Goal: Information Seeking & Learning: Learn about a topic

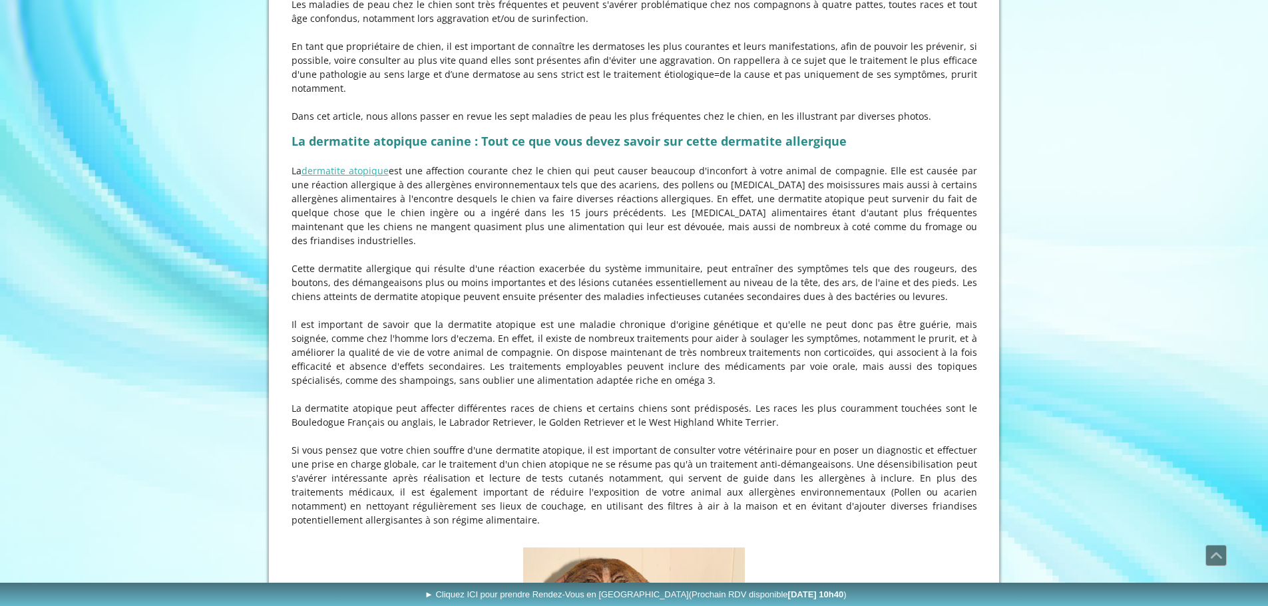
scroll to position [599, 0]
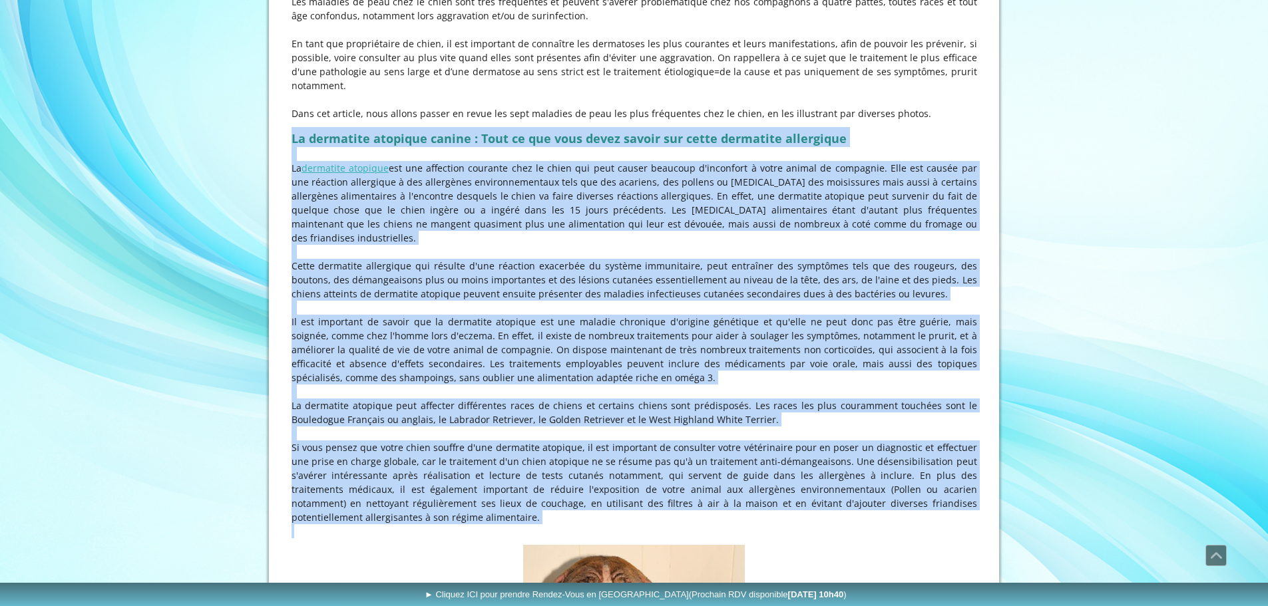
drag, startPoint x: 292, startPoint y: 152, endPoint x: 945, endPoint y: 524, distance: 750.7
click at [945, 525] on div "La dermatite atopique canine : Tout ce que vous devez savoir sur cette dermatit…" at bounding box center [634, 333] width 692 height 418
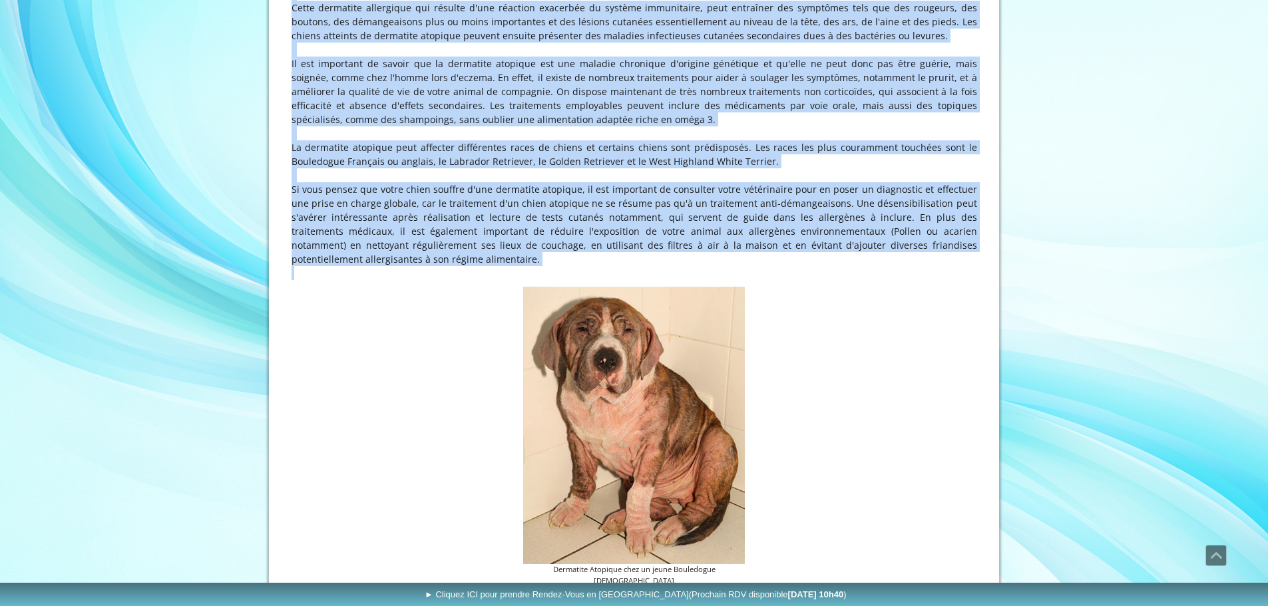
scroll to position [865, 0]
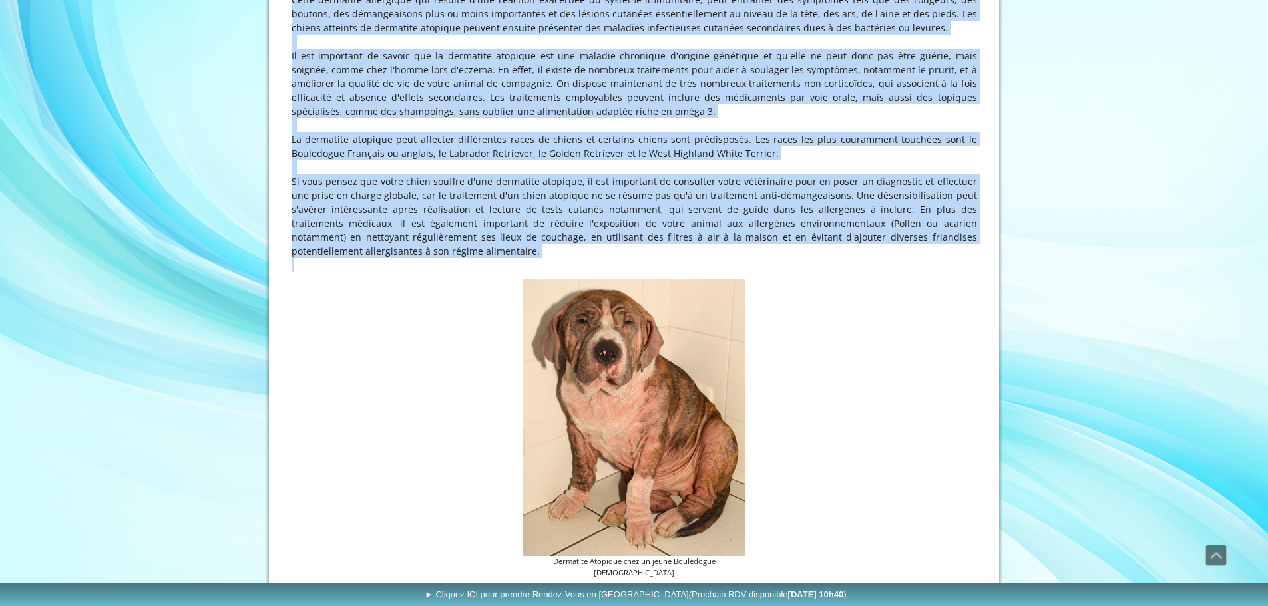
copy div "Lo ipsumdolo sitametc adipis : Elit se doe temp incid utlabo etd magna aliquaen…"
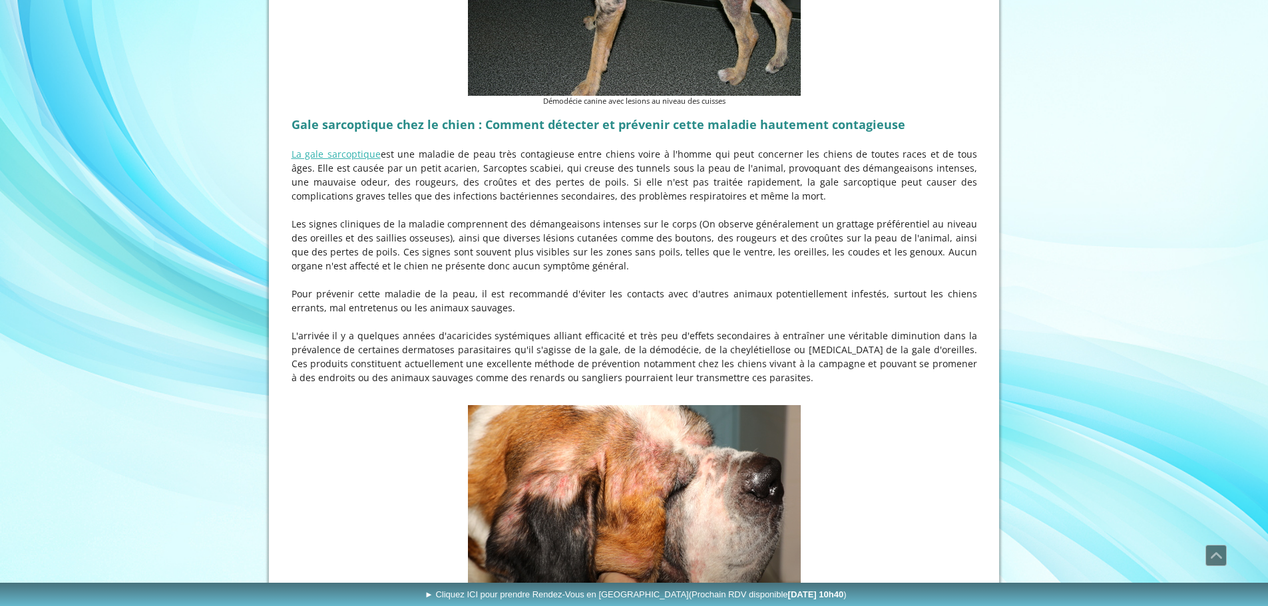
scroll to position [1797, 0]
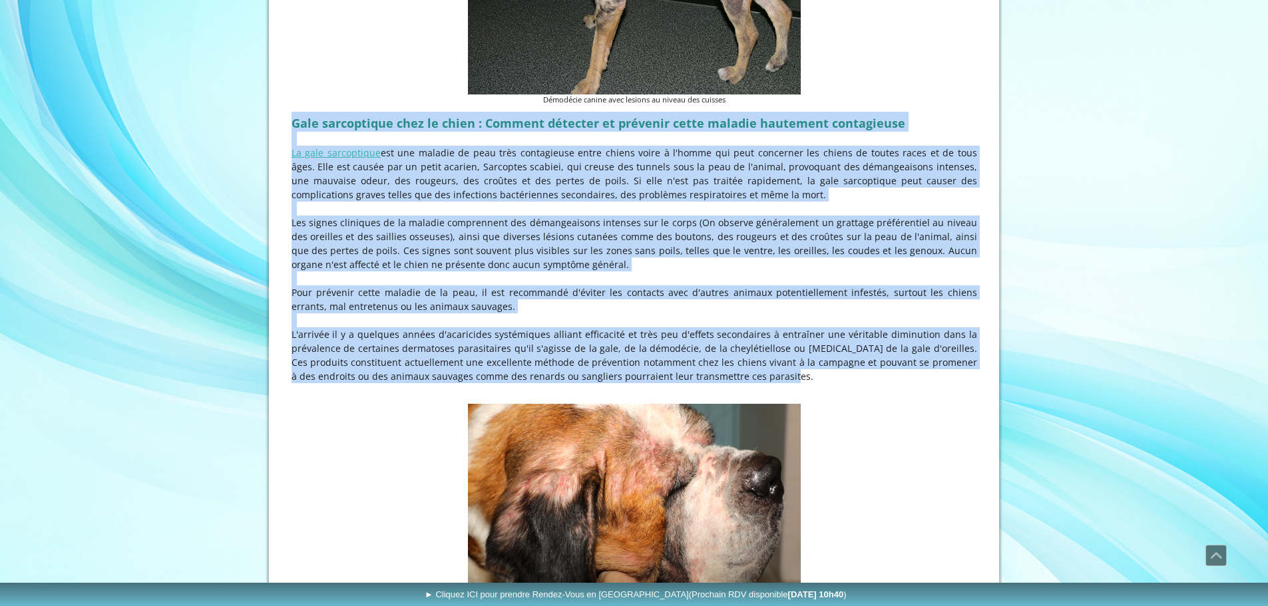
drag, startPoint x: 293, startPoint y: 112, endPoint x: 734, endPoint y: 364, distance: 508.4
click at [734, 364] on div "Gale sarcoptique chez le chien : Comment détecter et prévenir cette maladie hau…" at bounding box center [634, 255] width 692 height 292
copy div "Lore ipsumdolors amet co adipi : Elitsed doeiusmo te incididu utlab etdolor mag…"
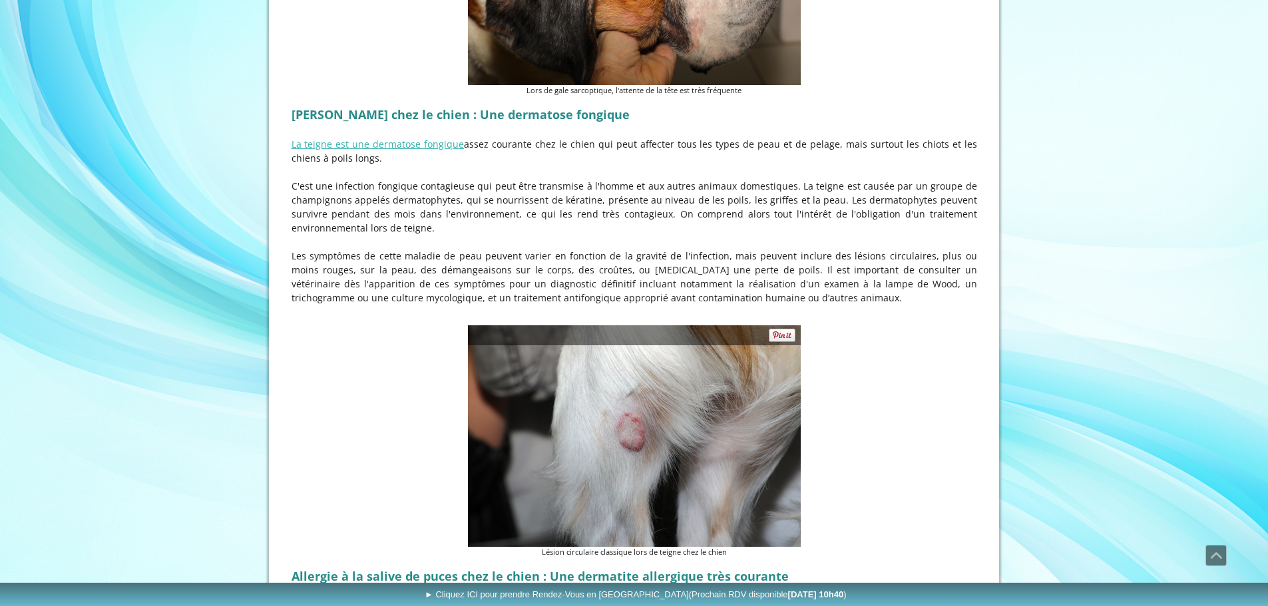
scroll to position [2330, 0]
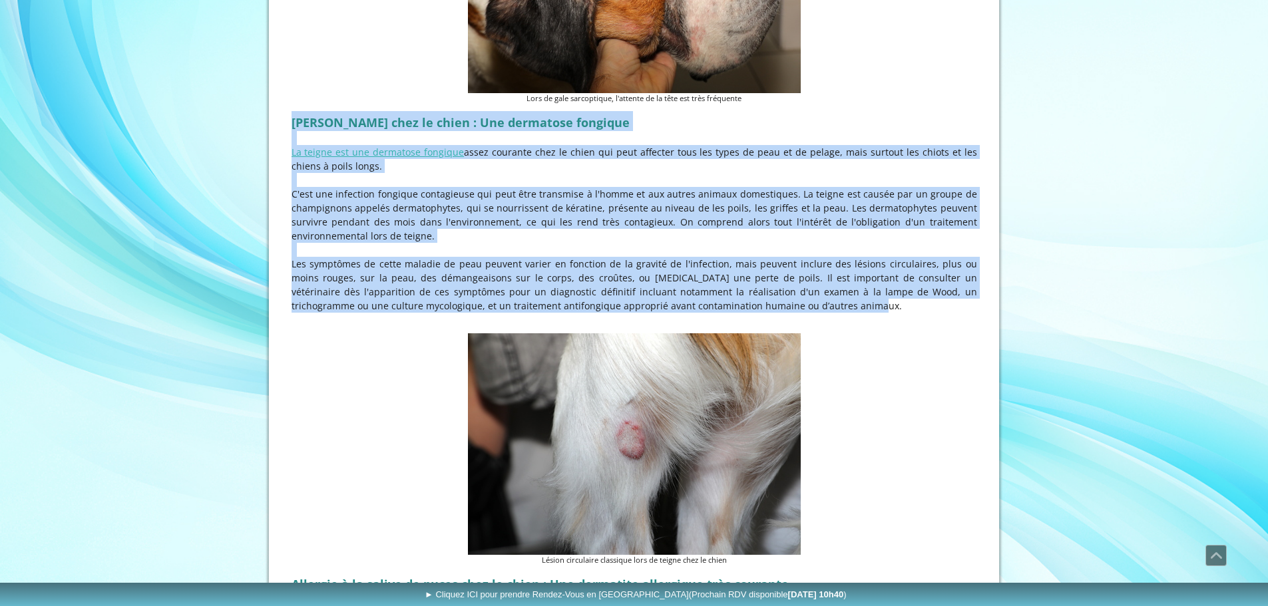
drag, startPoint x: 291, startPoint y: 109, endPoint x: 822, endPoint y: 291, distance: 561.5
click at [822, 291] on div "[PERSON_NAME] chez le chien : Une dermatose fongique La teigne est une dermatos…" at bounding box center [634, 219] width 692 height 222
copy div "Loremi dolo si ametc : Adi elitseddo eiusmodt In utlabo etd mag aliquaeni admin…"
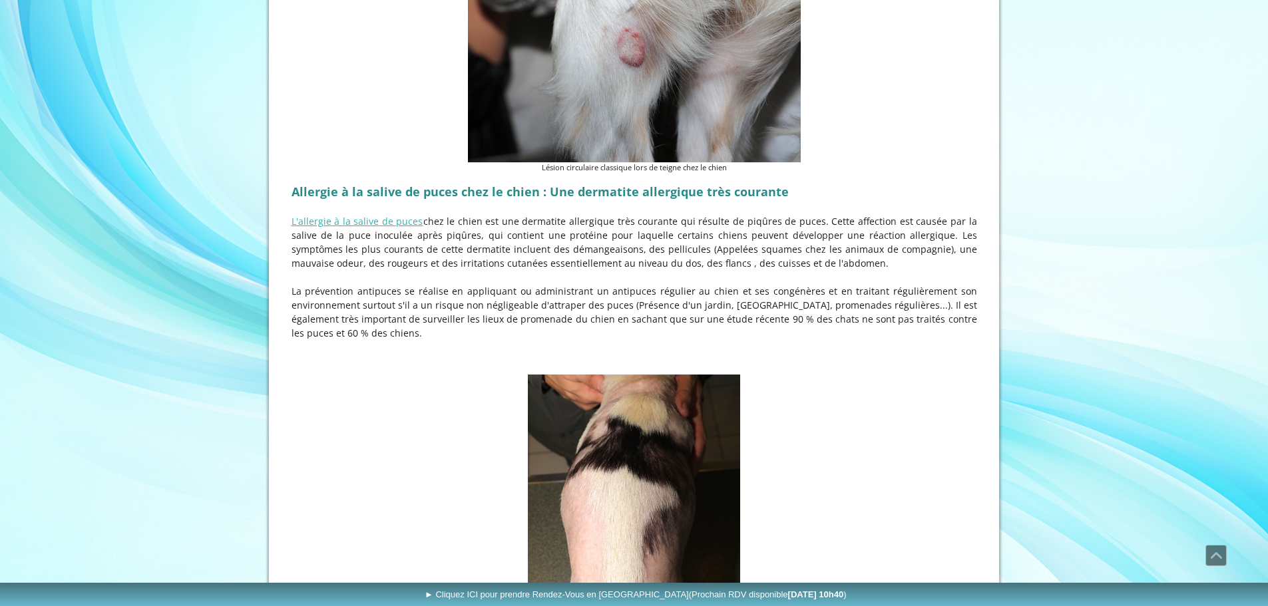
scroll to position [2729, 0]
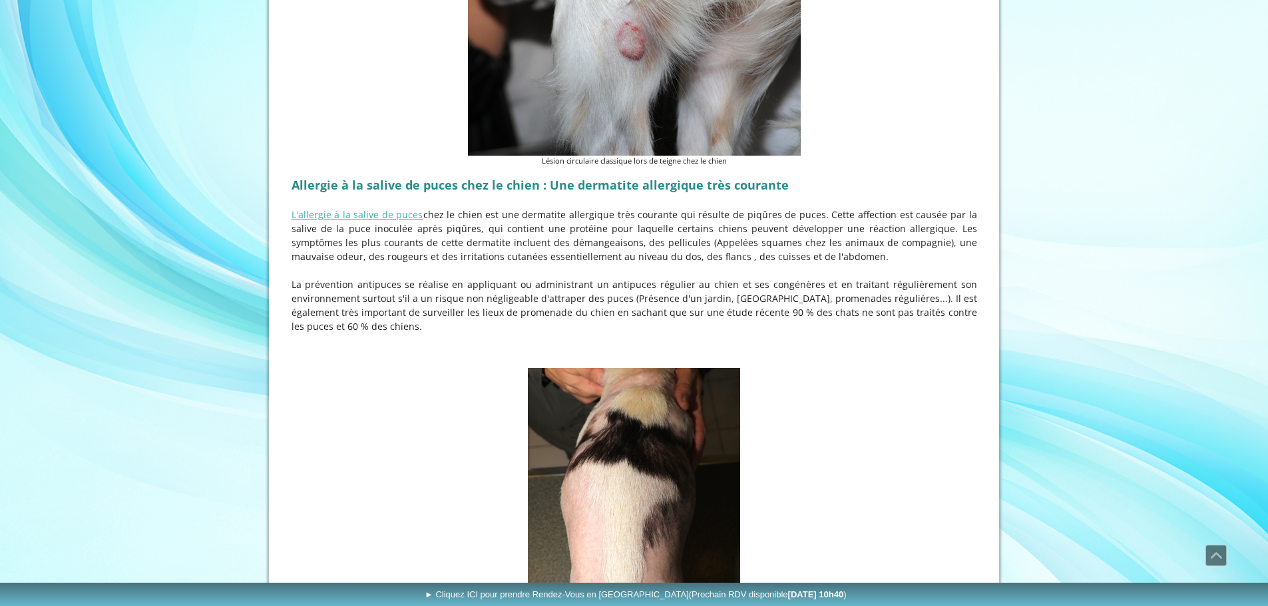
drag, startPoint x: 293, startPoint y: 170, endPoint x: 471, endPoint y: 314, distance: 229.6
click at [471, 314] on div "Allergie à la salive de puces chez le chien : Une dermatite allergique très cou…" at bounding box center [634, 267] width 692 height 194
copy div "Loremips d si ametco ad elits doei te incid : Utl etdolorem aliquaenim admi ven…"
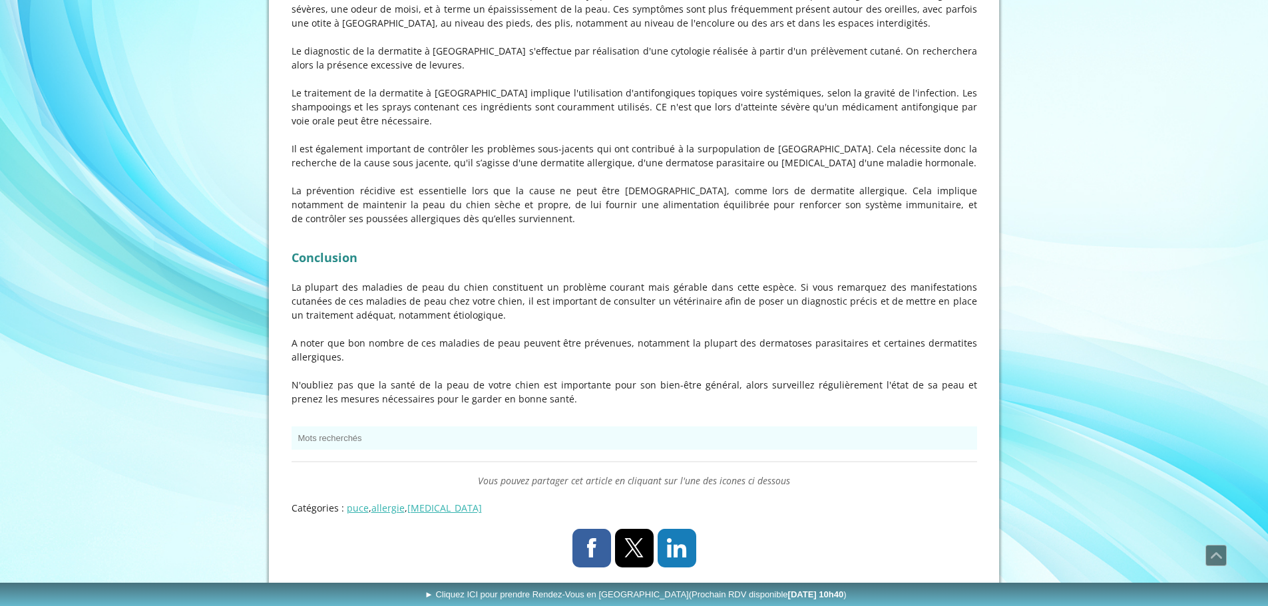
scroll to position [4593, 0]
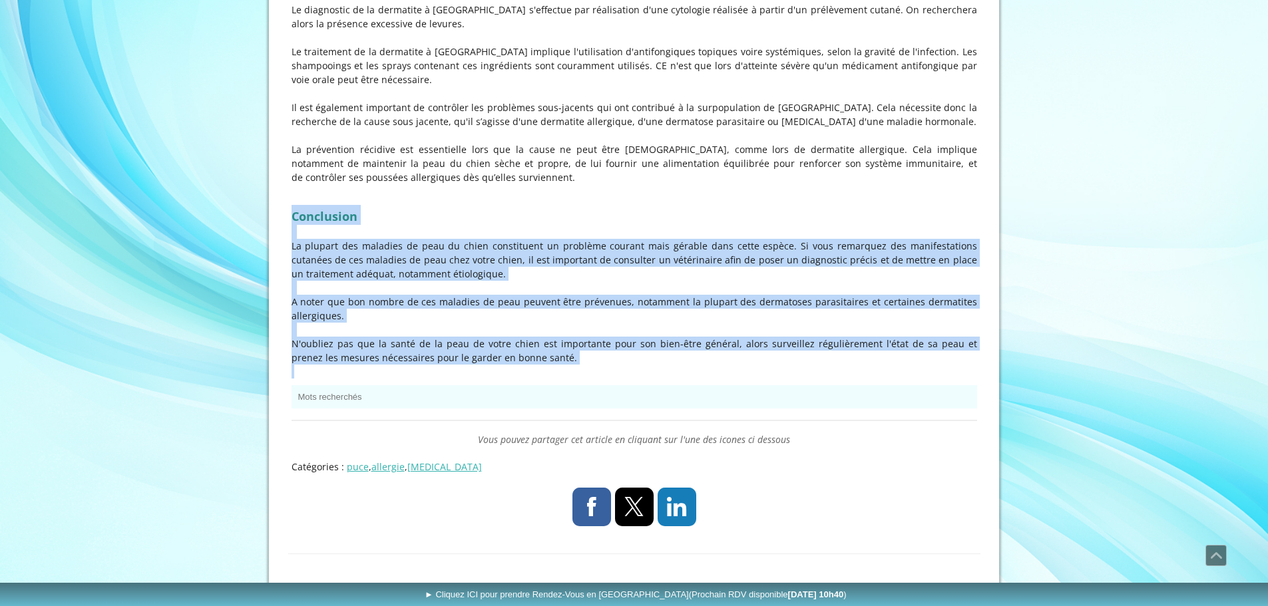
drag, startPoint x: 294, startPoint y: 176, endPoint x: 562, endPoint y: 329, distance: 308.6
click at [562, 329] on div "Conclusion La plupart des maladies de peau du chien constituent un problème cou…" at bounding box center [634, 292] width 692 height 180
copy div "Conclusion La plupart des maladies de peau du chien constituent un problème cou…"
